Goal: Navigation & Orientation: Understand site structure

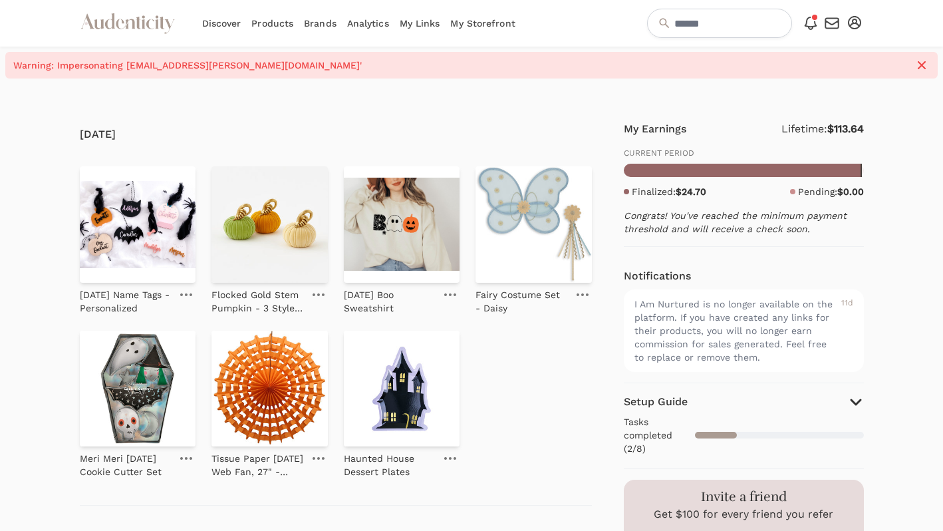
click at [369, 24] on link "Analytics" at bounding box center [368, 23] width 42 height 47
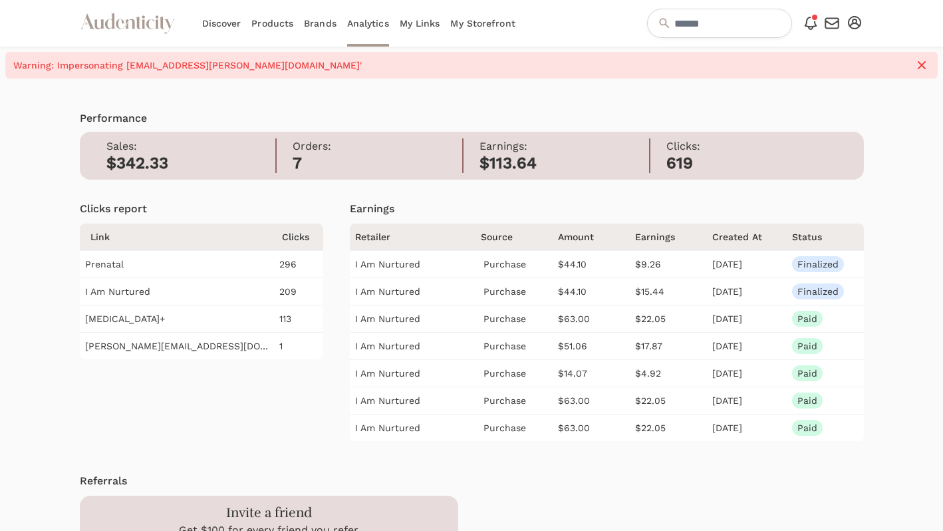
click at [221, 26] on link "Discover" at bounding box center [221, 23] width 39 height 47
click at [141, 23] on icon "Audenticity Logo" at bounding box center [128, 23] width 96 height 24
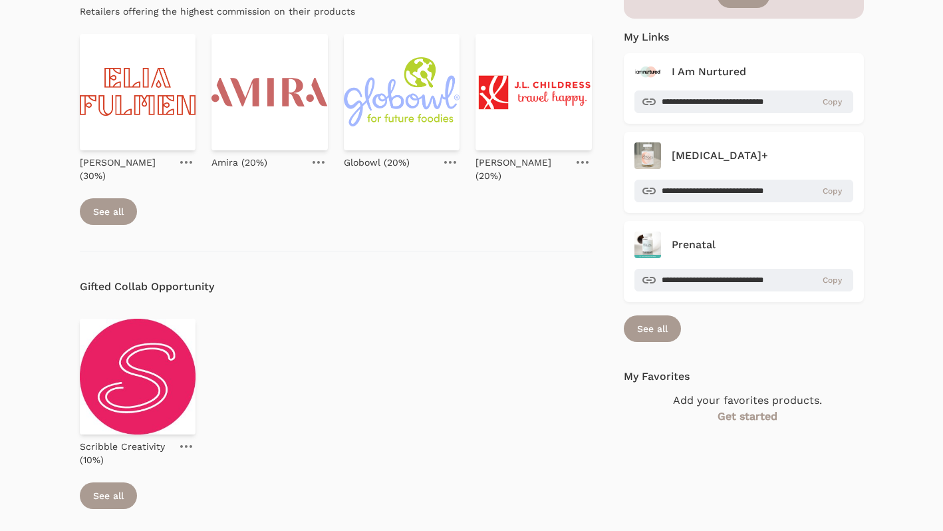
scroll to position [664, 0]
